Goal: Check status: Check status

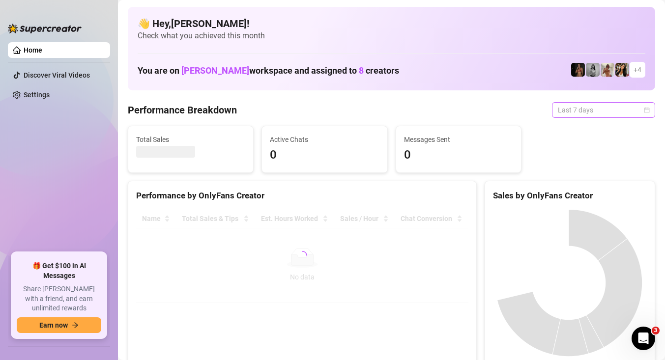
click at [593, 112] on span "Last 7 days" at bounding box center [603, 110] width 91 height 15
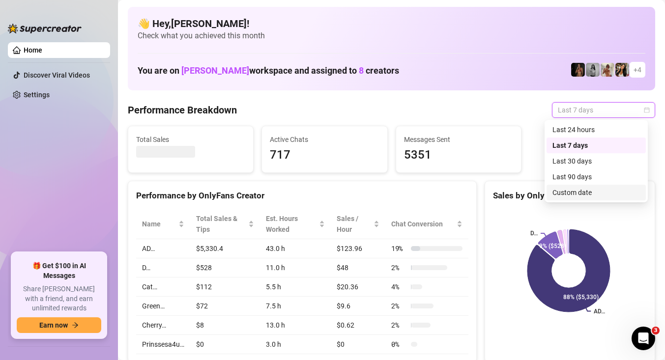
click at [581, 196] on div "Custom date" at bounding box center [595, 192] width 87 height 11
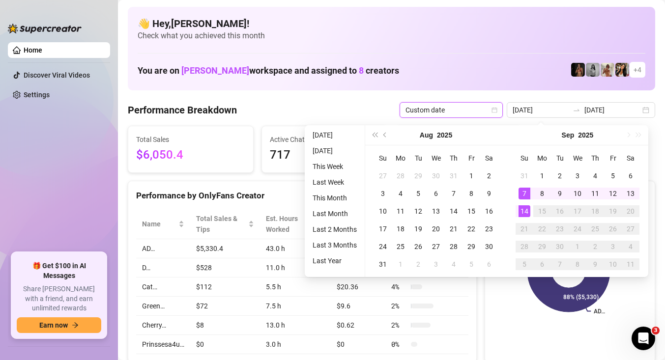
type input "[DATE]"
click at [522, 212] on div "14" at bounding box center [524, 211] width 12 height 12
type input "[DATE]"
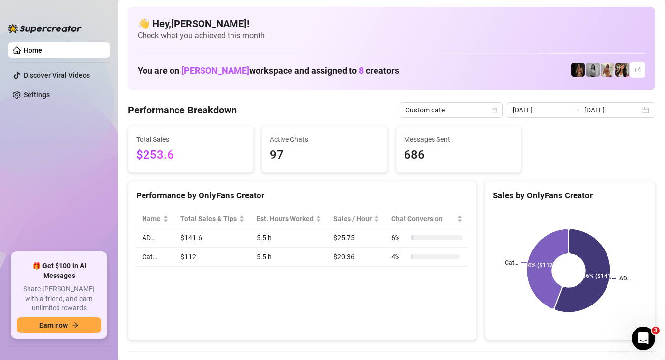
scroll to position [2, 0]
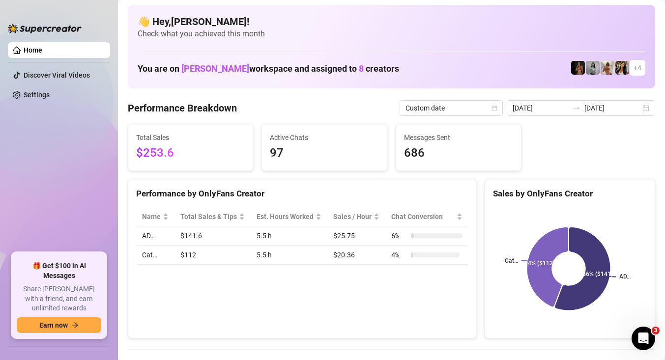
click at [196, 246] on td "$141.6" at bounding box center [212, 235] width 76 height 19
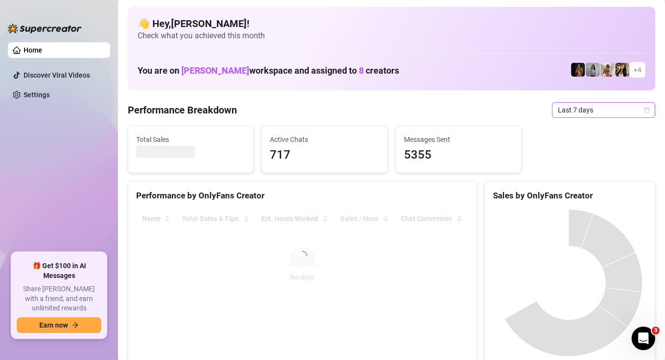
click at [581, 111] on span "Last 7 days" at bounding box center [603, 110] width 91 height 15
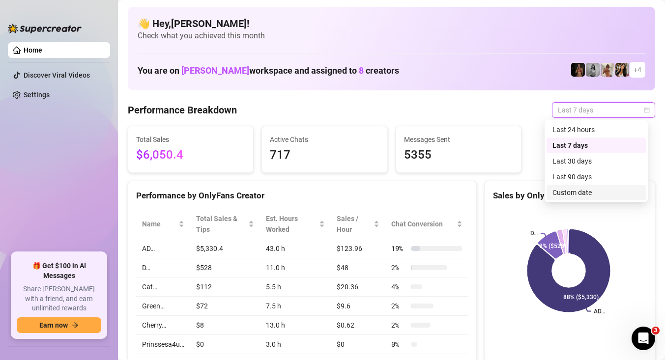
click at [596, 195] on div "Custom date" at bounding box center [595, 192] width 87 height 11
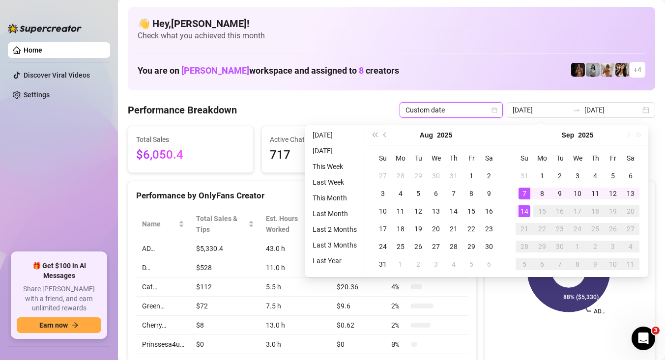
type input "[DATE]"
click at [522, 210] on div "14" at bounding box center [524, 211] width 12 height 12
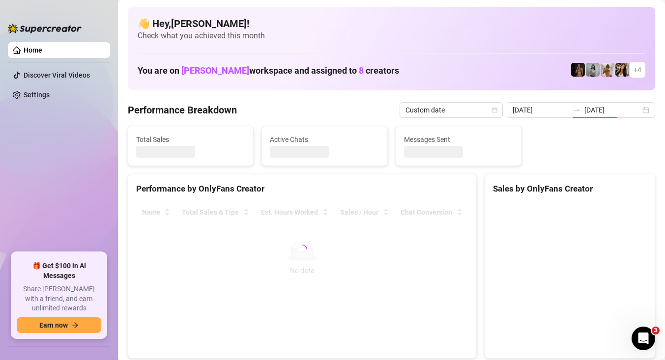
type input "[DATE]"
